Goal: Information Seeking & Learning: Find specific fact

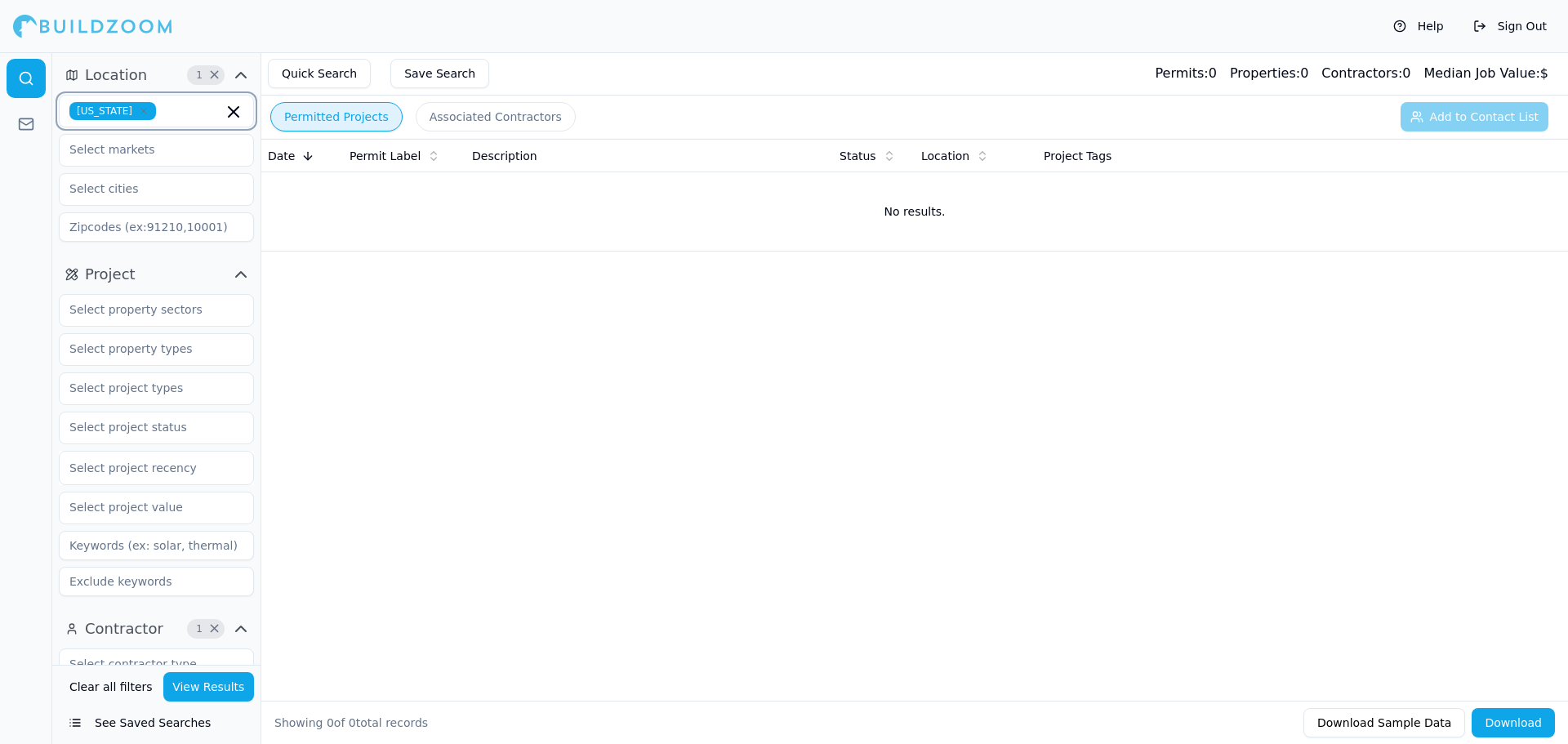
click at [236, 114] on icon "button" at bounding box center [233, 112] width 10 height 10
click at [396, 336] on div "Date Permit Label Description Status Location Project Tags No results." at bounding box center [914, 394] width 1306 height 510
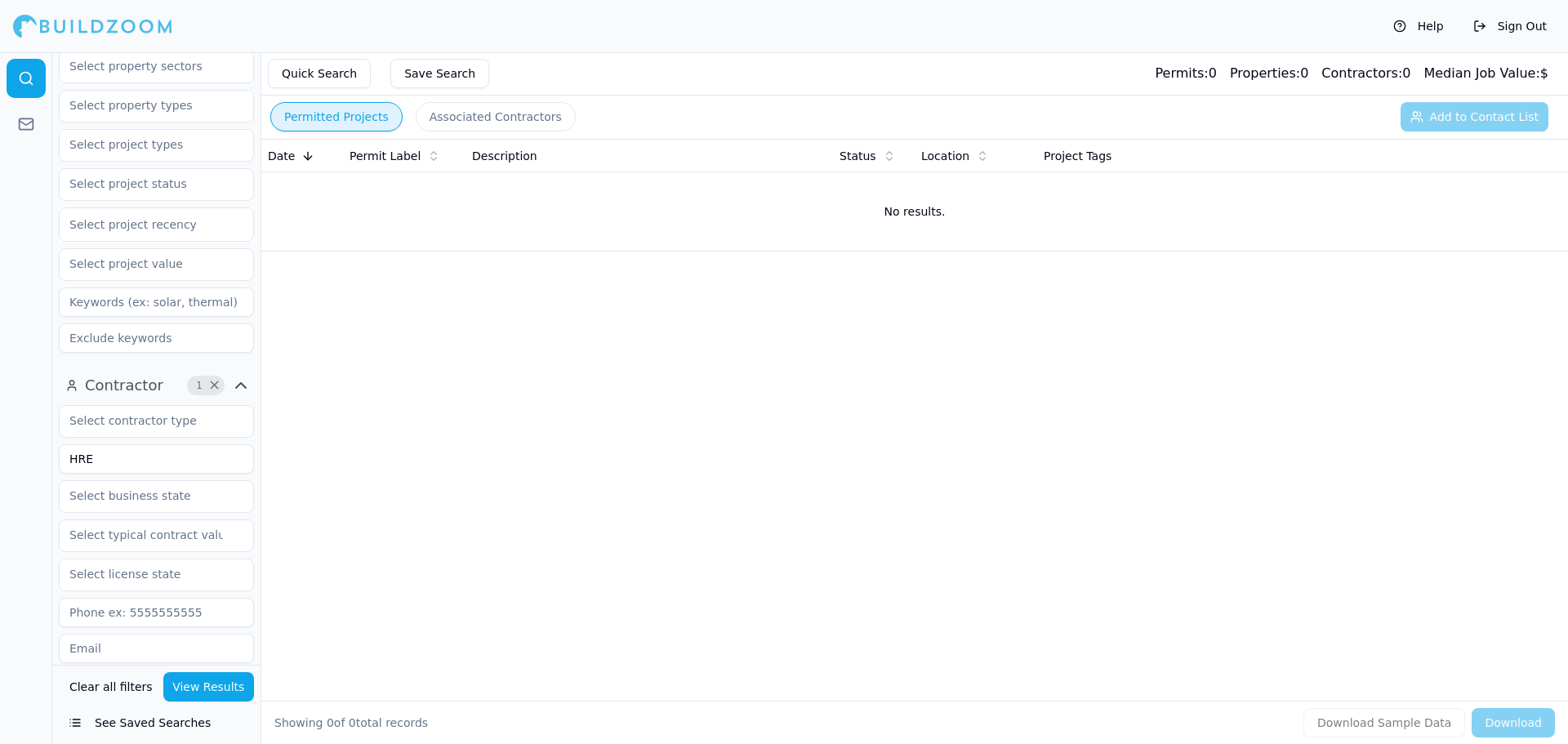
scroll to position [245, 0]
drag, startPoint x: 114, startPoint y: 459, endPoint x: -9, endPoint y: 458, distance: 123.0
click at [0, 458] on html "Help Sign Out Location Project Select project recency Contractor 1 × HRE Verifi…" at bounding box center [784, 372] width 1568 height 744
type input "Urbanica"
click at [220, 688] on button "View Results" at bounding box center [208, 686] width 91 height 29
